Goal: Information Seeking & Learning: Find specific fact

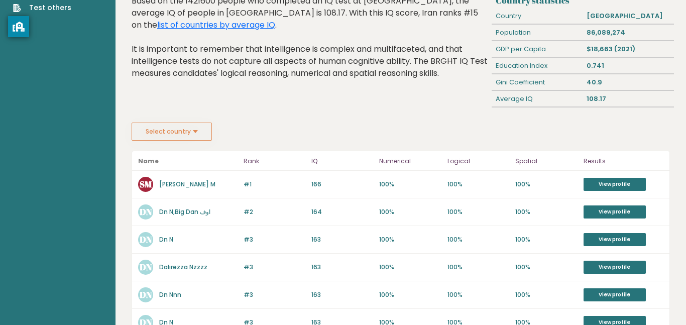
scroll to position [65, 0]
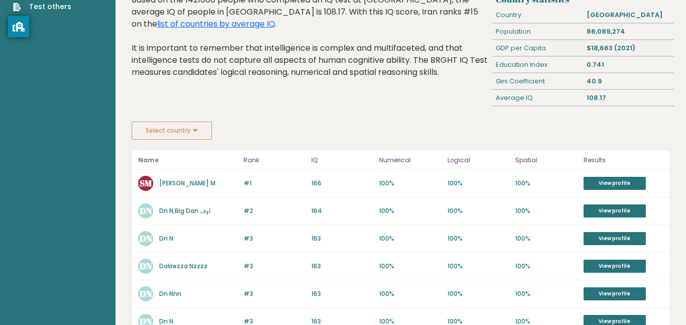
click at [599, 191] on div "#1 SM Sobhan M 166 #1 166 100% 100% 100% View profile" at bounding box center [400, 184] width 537 height 28
click at [600, 184] on link "View profile" at bounding box center [615, 183] width 62 height 13
drag, startPoint x: 194, startPoint y: 182, endPoint x: 160, endPoint y: 182, distance: 34.7
click at [160, 182] on div "SM Sobhan M" at bounding box center [187, 183] width 99 height 15
copy link "[PERSON_NAME] M"
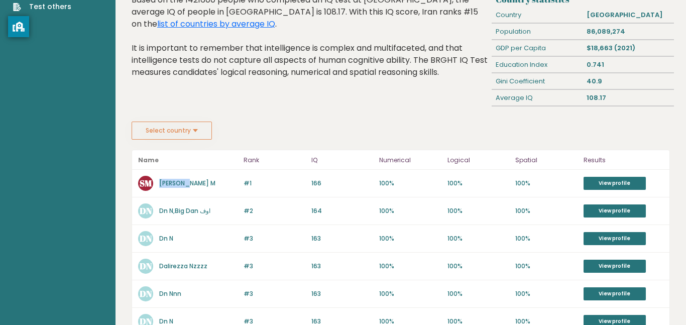
copy link "[PERSON_NAME] M"
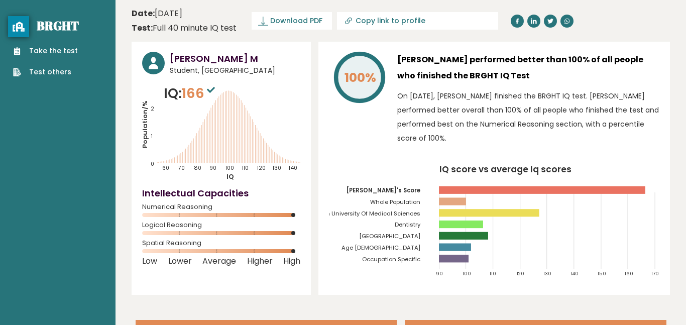
click at [600, 184] on icon "IQ score vs average Iq scores 90 100 110 120 130 140 150 160 170 Sobhan's Score…" at bounding box center [494, 225] width 330 height 120
